Goal: Task Accomplishment & Management: Use online tool/utility

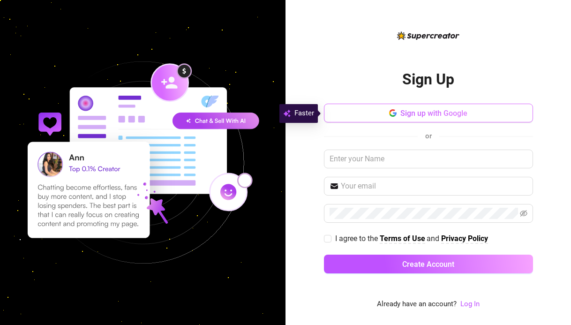
click at [470, 118] on button "Sign up with Google" at bounding box center [428, 113] width 209 height 19
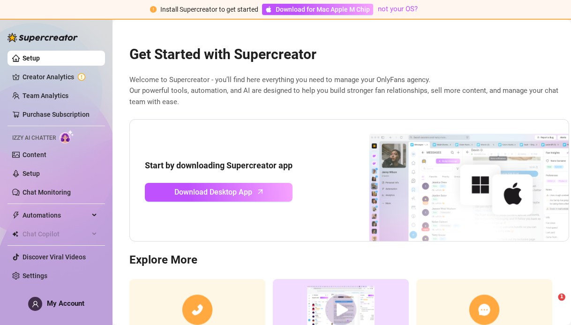
click at [503, 119] on div "Start by downloading Supercreator app Download Desktop App" at bounding box center [349, 180] width 440 height 123
click at [36, 171] on link "Setup" at bounding box center [30, 173] width 17 height 7
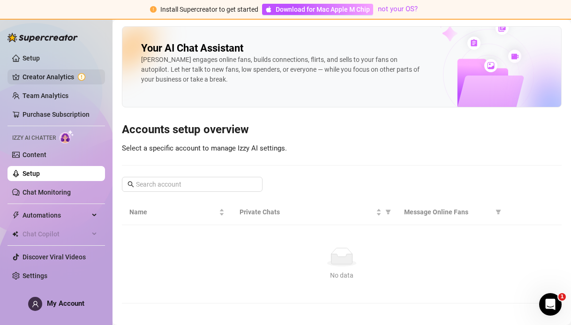
click at [79, 81] on link "Creator Analytics" at bounding box center [59, 76] width 75 height 15
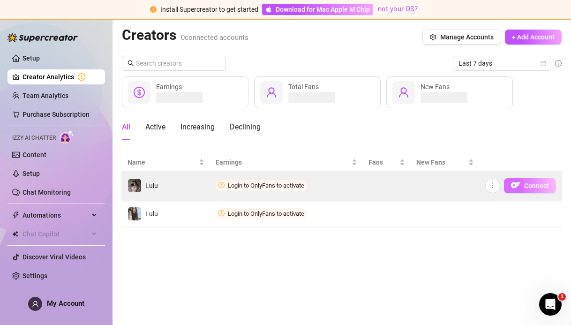
click at [531, 188] on span "Connect" at bounding box center [536, 185] width 25 height 7
